Goal: Complete application form

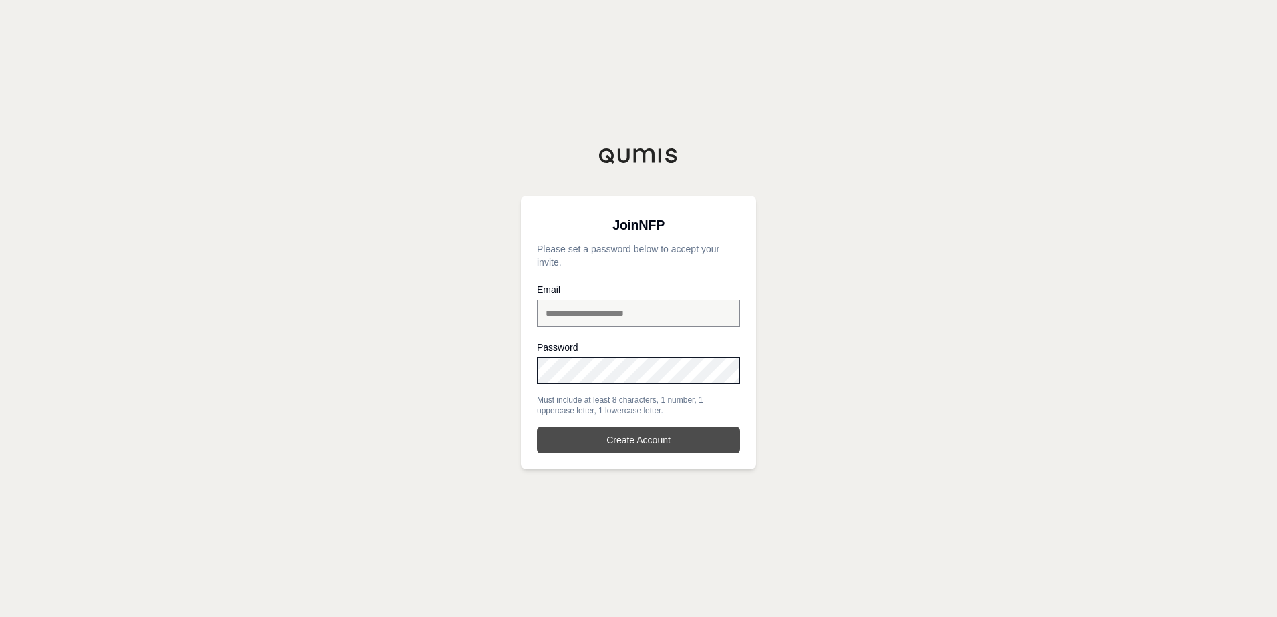
click at [633, 446] on button "Create Account" at bounding box center [638, 440] width 203 height 27
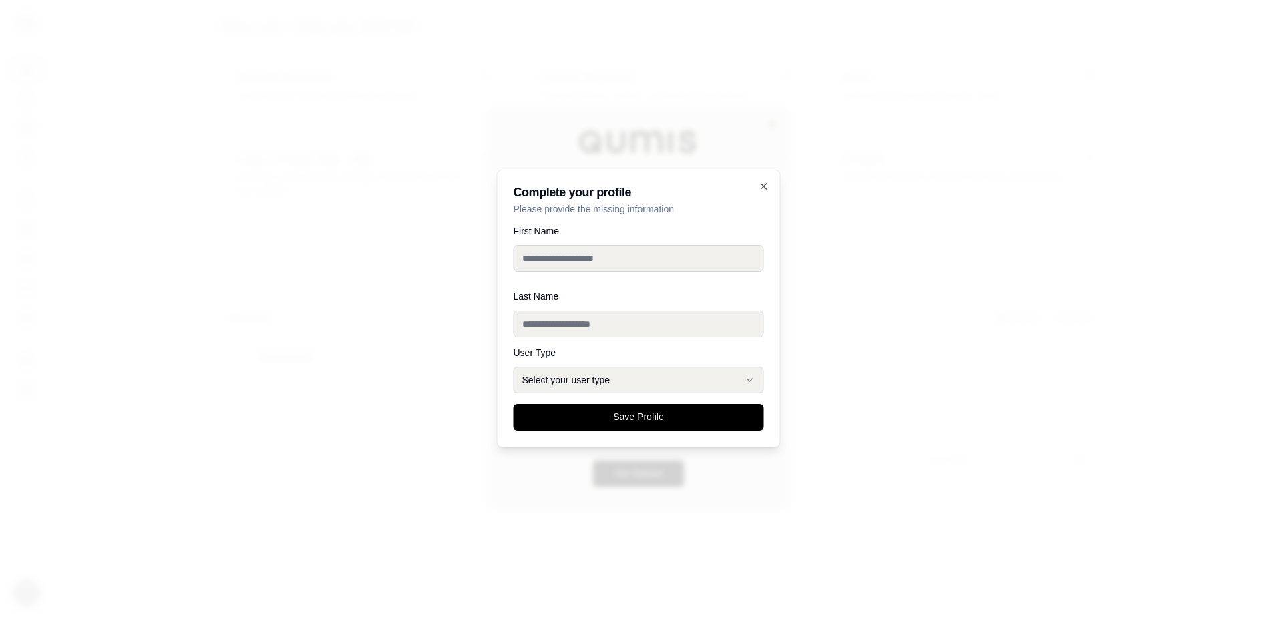
click at [582, 257] on input "First Name" at bounding box center [639, 258] width 250 height 27
type input "*******"
click at [612, 378] on button "Select your user type" at bounding box center [639, 380] width 250 height 27
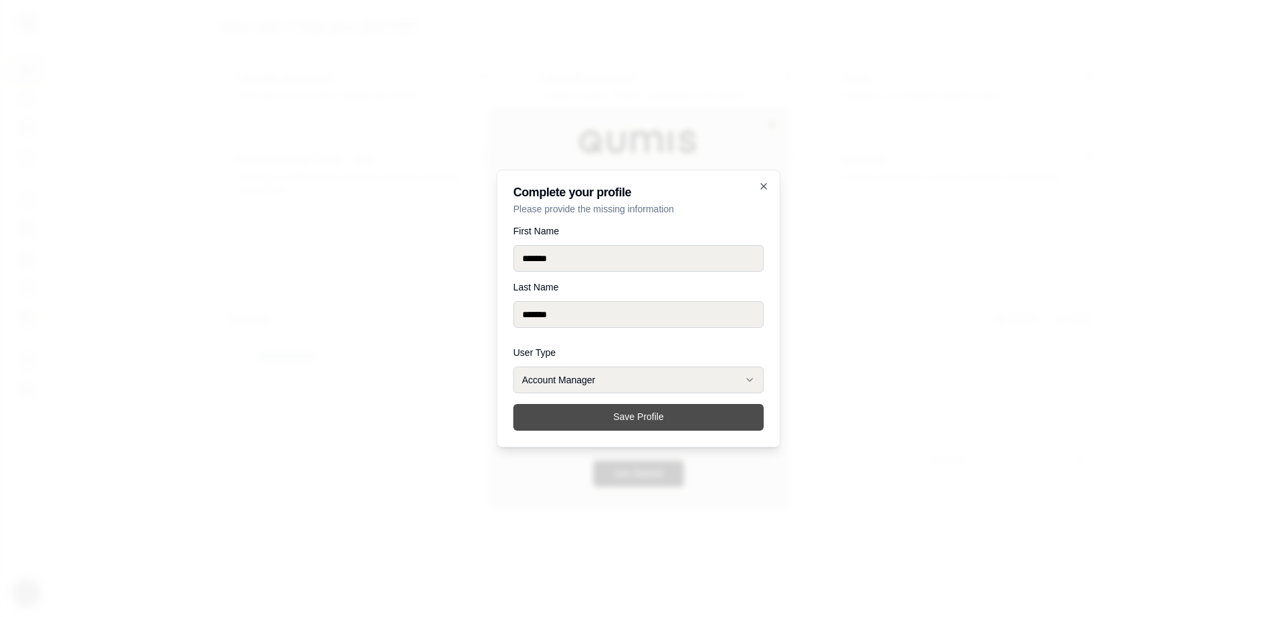
click at [595, 412] on button "Save Profile" at bounding box center [639, 417] width 250 height 27
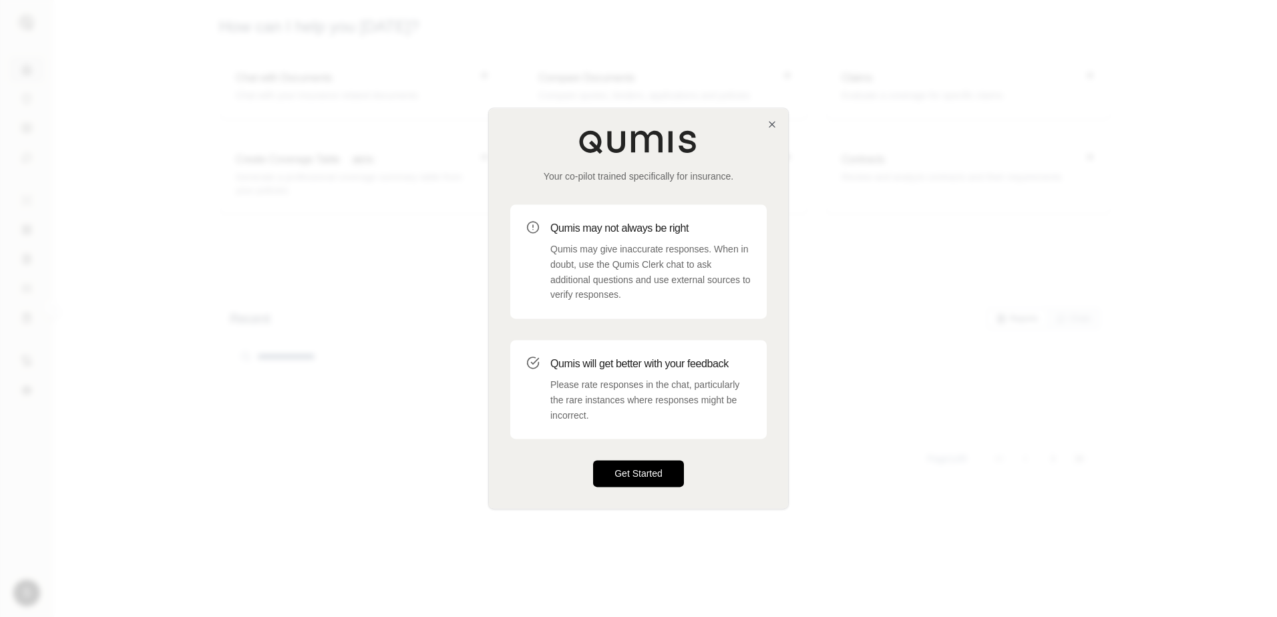
click at [663, 470] on button "Get Started" at bounding box center [638, 474] width 91 height 27
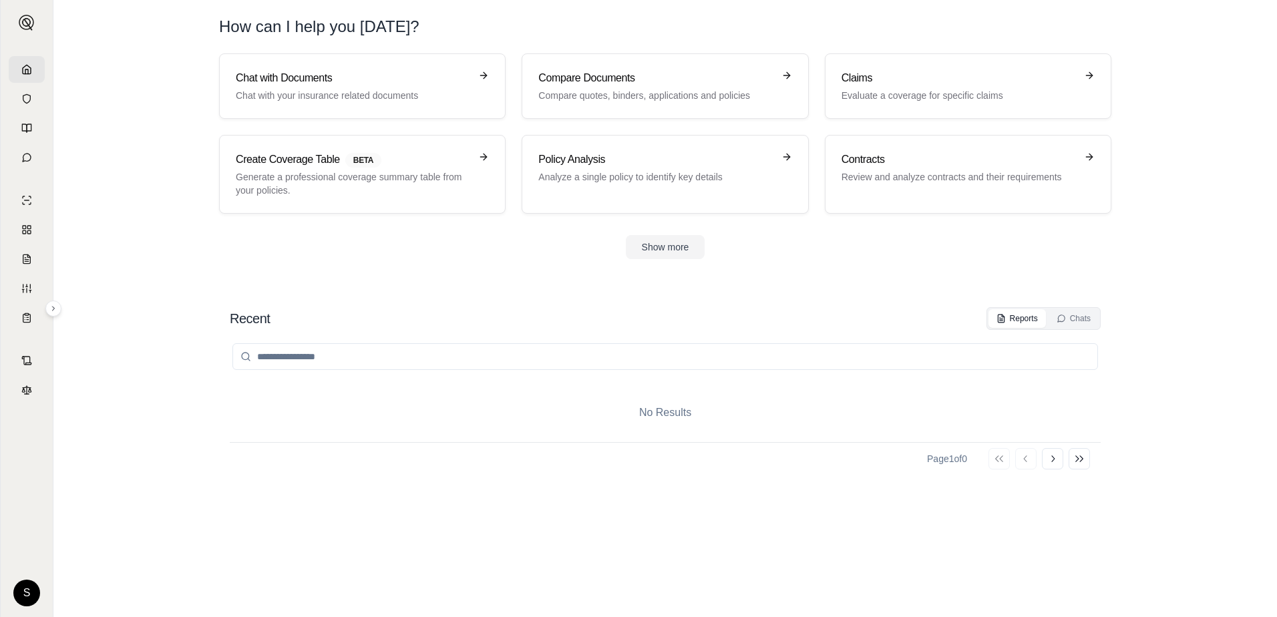
click at [1230, 215] on section "Chat with Documents Chat with your insurance related documents Compare Document…" at bounding box center [665, 166] width 1213 height 227
